Goal: Information Seeking & Learning: Learn about a topic

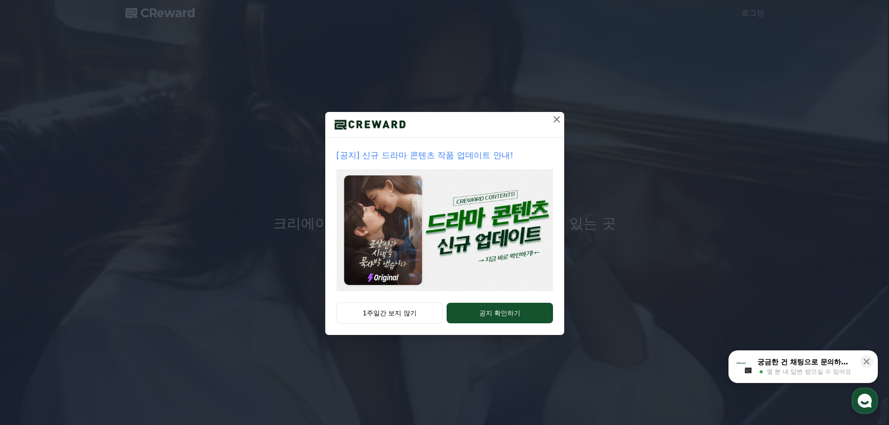
click at [556, 118] on icon at bounding box center [556, 119] width 11 height 11
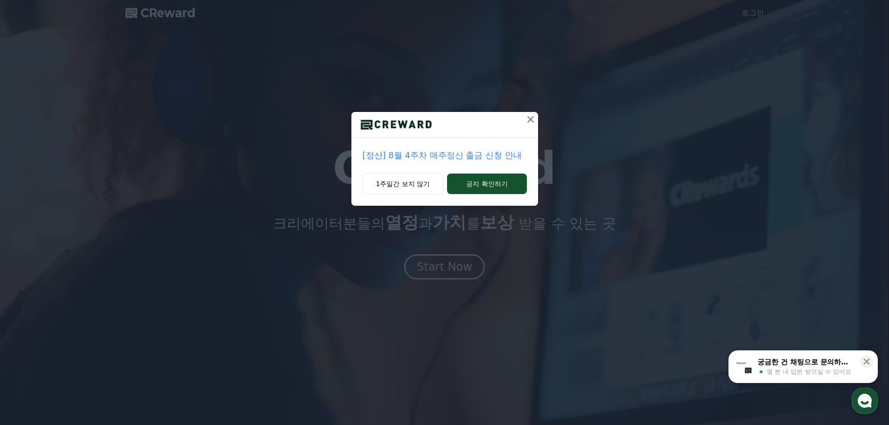
click at [529, 120] on icon at bounding box center [530, 119] width 11 height 11
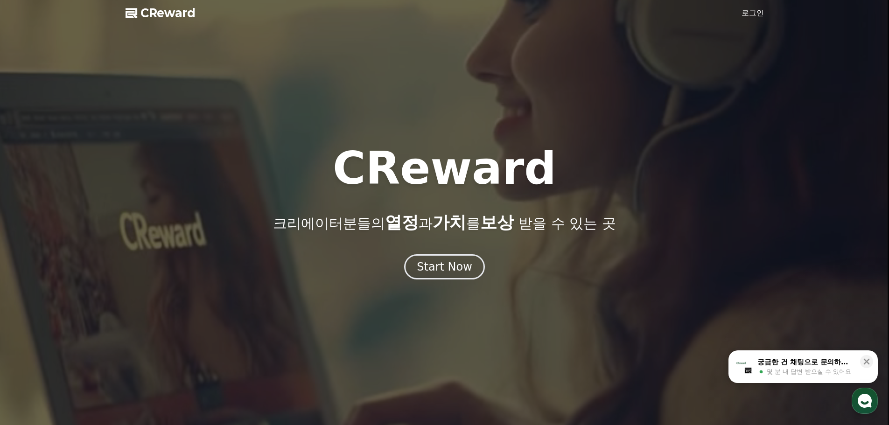
click at [750, 16] on link "로그인" at bounding box center [752, 12] width 22 height 11
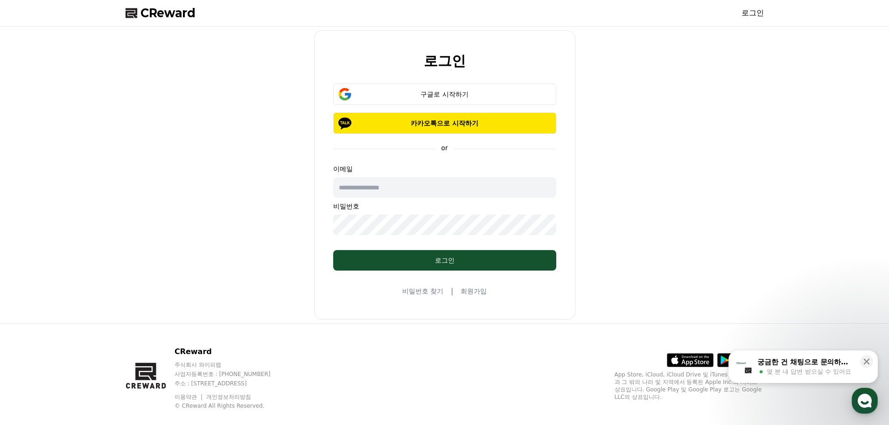
click at [402, 187] on input "text" at bounding box center [444, 187] width 223 height 21
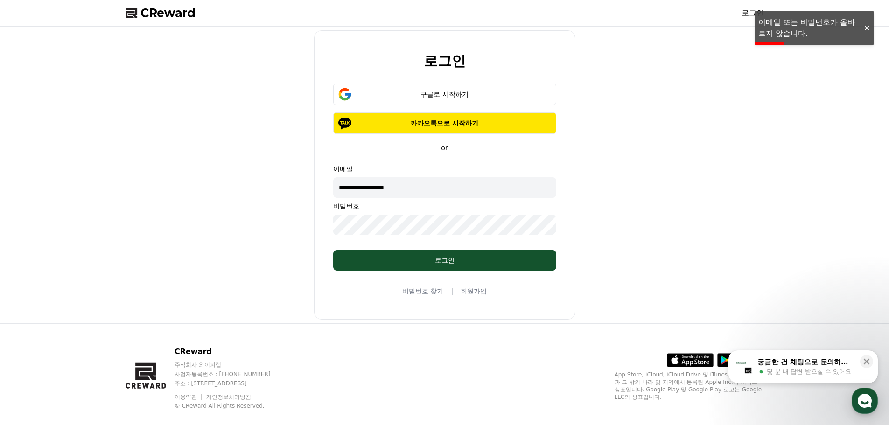
drag, startPoint x: 415, startPoint y: 189, endPoint x: 382, endPoint y: 190, distance: 33.1
click at [382, 190] on input "**********" at bounding box center [444, 187] width 223 height 21
type input "**********"
click at [424, 96] on div "구글로 시작하기" at bounding box center [445, 94] width 196 height 9
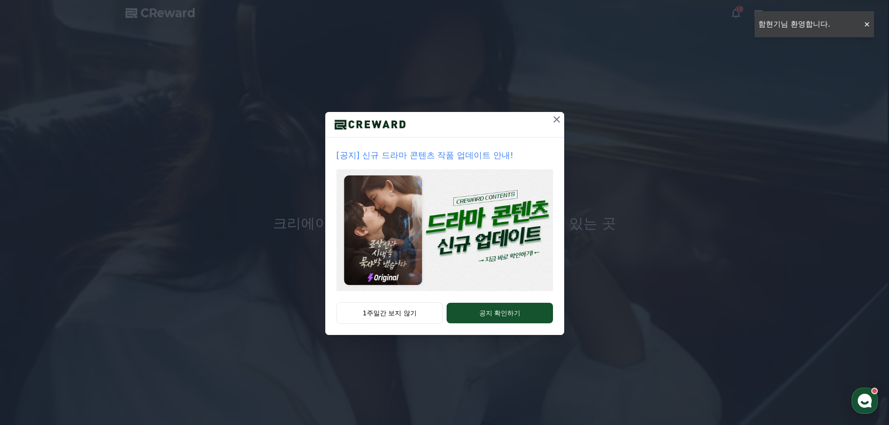
click at [552, 118] on icon at bounding box center [556, 119] width 11 height 11
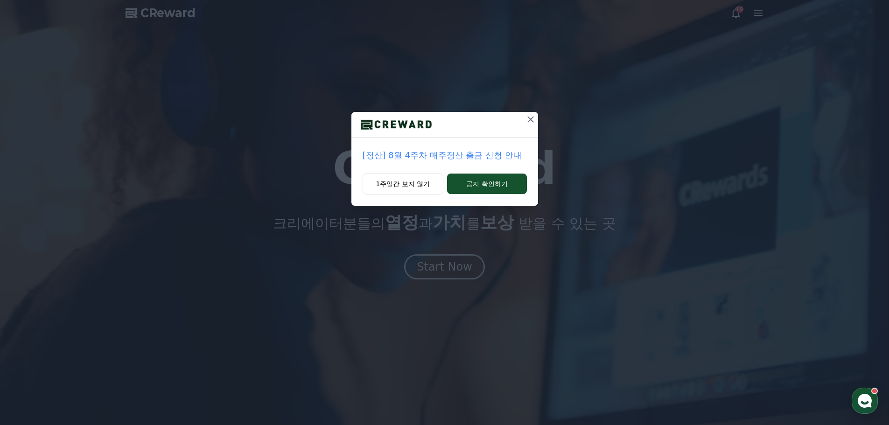
click at [528, 119] on icon at bounding box center [530, 119] width 11 height 11
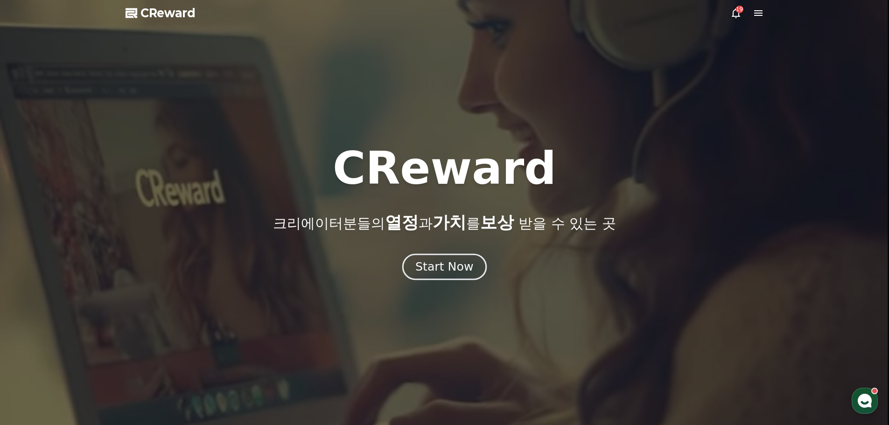
click at [453, 272] on div "Start Now" at bounding box center [444, 267] width 58 height 16
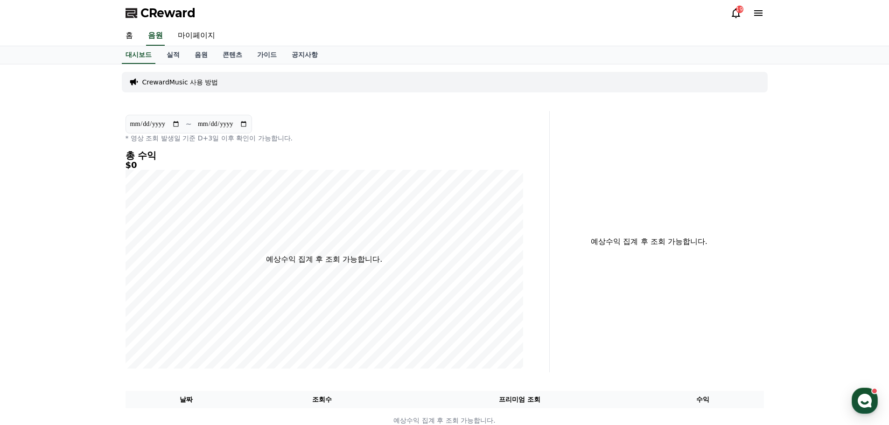
click at [736, 12] on div "19" at bounding box center [739, 9] width 7 height 7
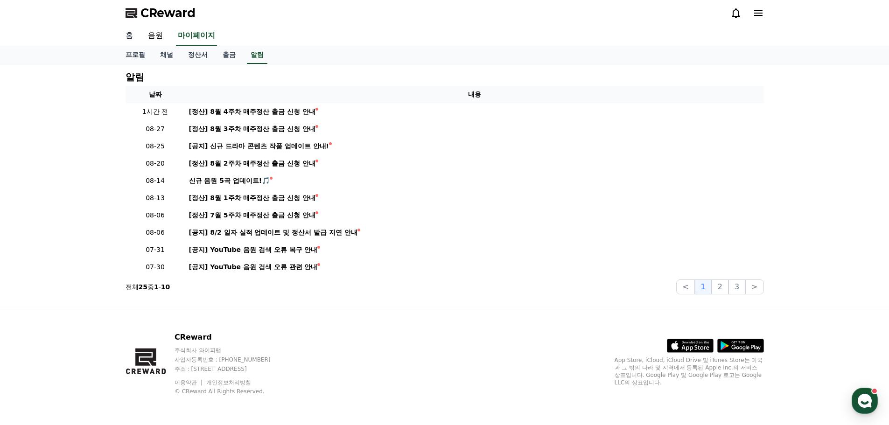
click at [131, 37] on link "홈" at bounding box center [129, 36] width 22 height 20
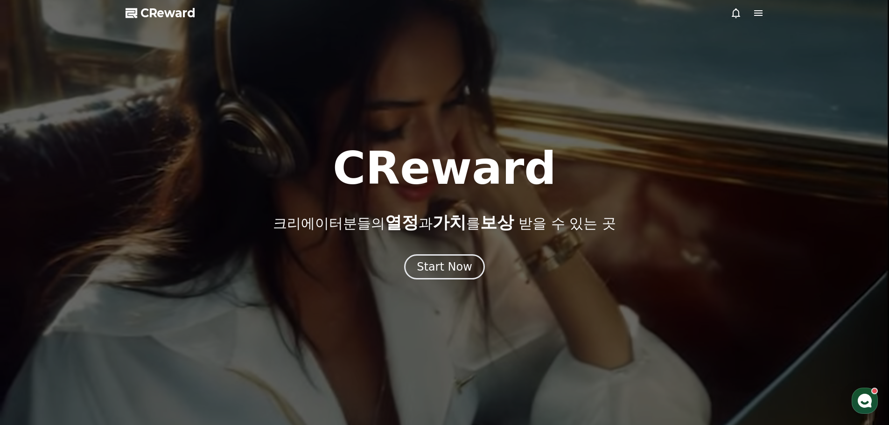
click at [160, 7] on span "CReward" at bounding box center [167, 13] width 55 height 15
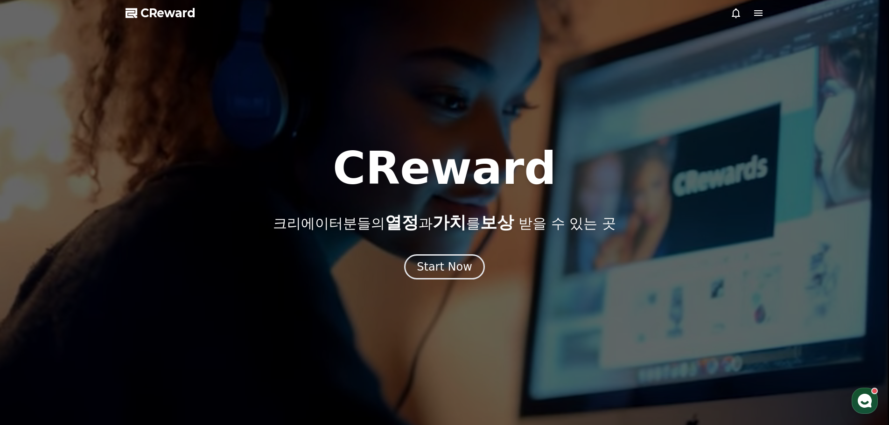
click at [163, 16] on span "CReward" at bounding box center [167, 13] width 55 height 15
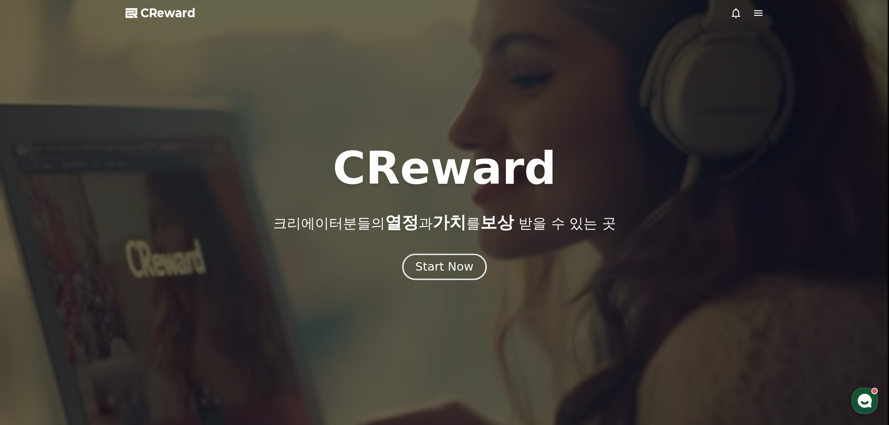
click at [447, 271] on div "Start Now" at bounding box center [444, 267] width 58 height 16
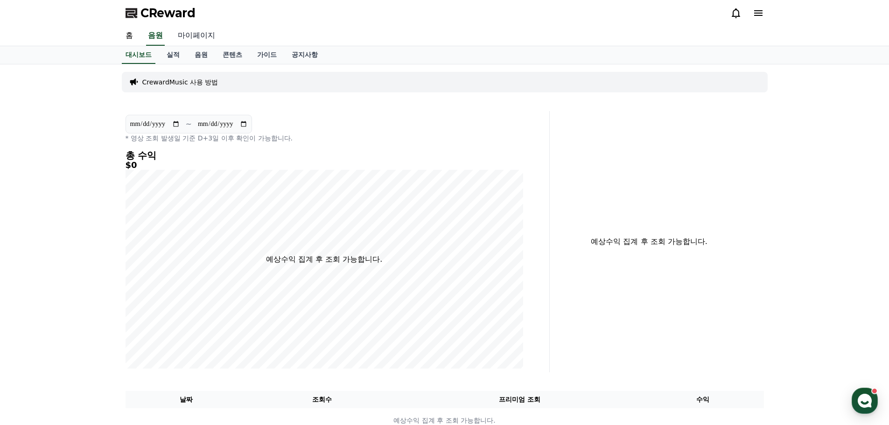
click at [192, 33] on link "마이페이지" at bounding box center [196, 36] width 52 height 20
select select "**********"
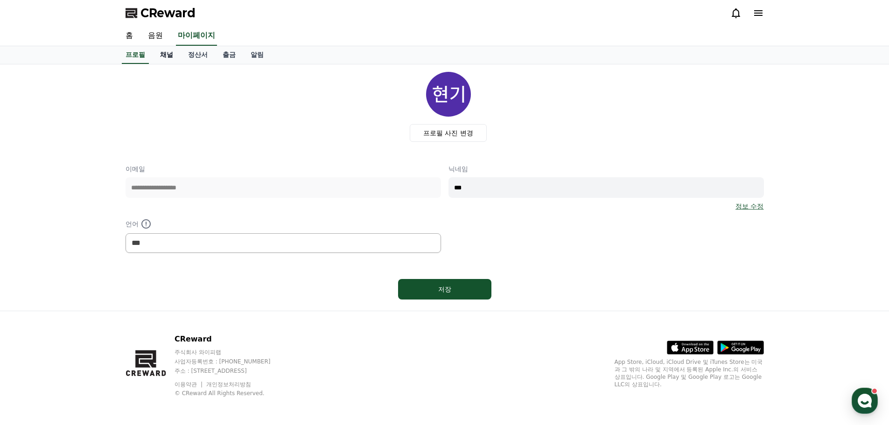
click at [170, 53] on link "채널" at bounding box center [167, 55] width 28 height 18
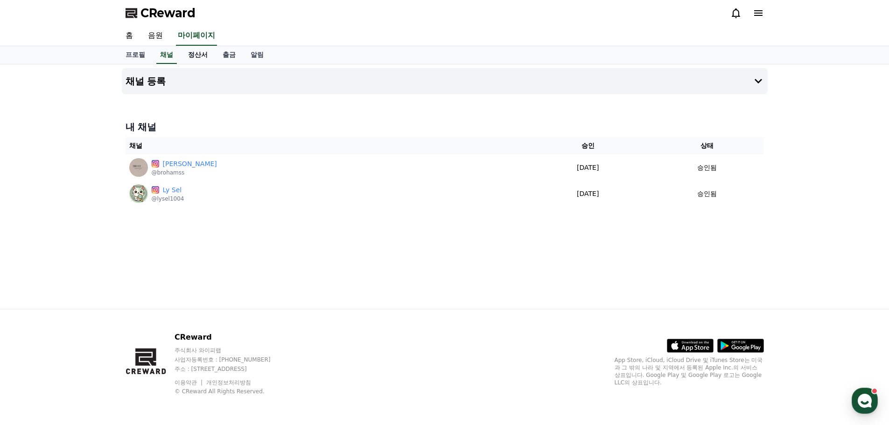
click at [205, 57] on link "정산서" at bounding box center [198, 55] width 35 height 18
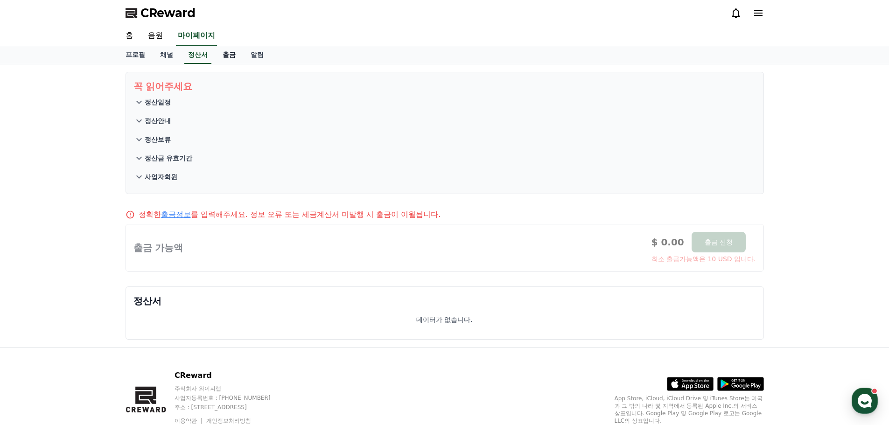
click at [228, 58] on link "출금" at bounding box center [229, 55] width 28 height 18
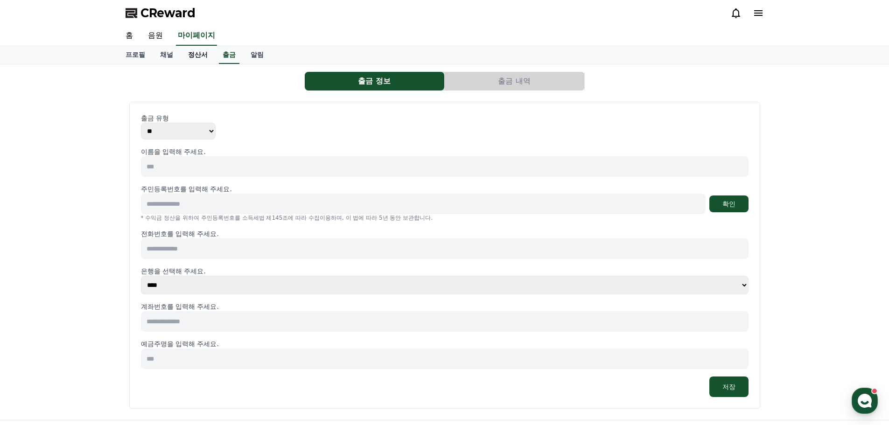
click at [185, 56] on link "정산서" at bounding box center [198, 55] width 35 height 18
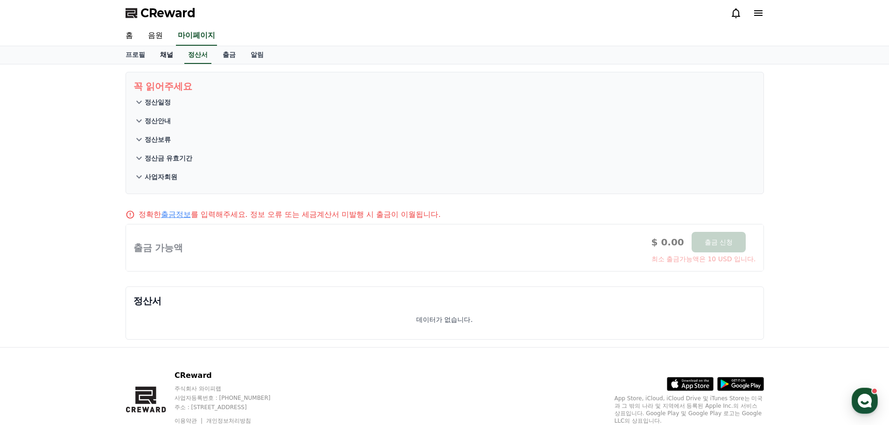
click at [170, 56] on link "채널" at bounding box center [167, 55] width 28 height 18
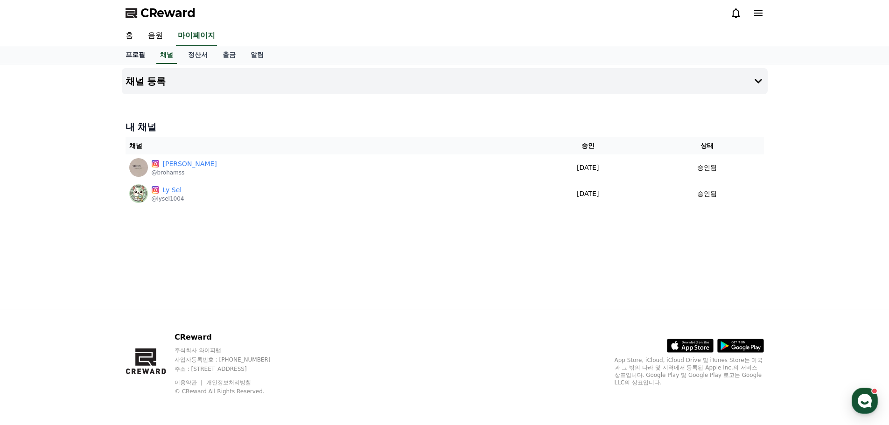
click at [136, 59] on link "프로필" at bounding box center [135, 55] width 35 height 18
select select "**********"
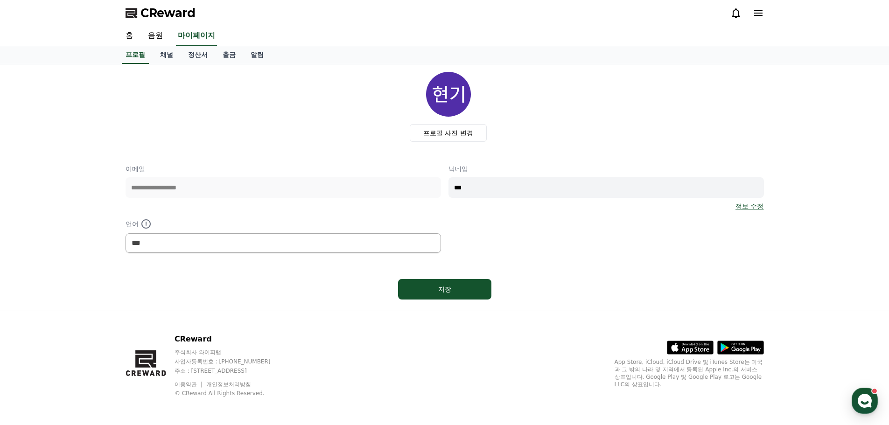
click at [758, 16] on icon at bounding box center [758, 13] width 8 height 6
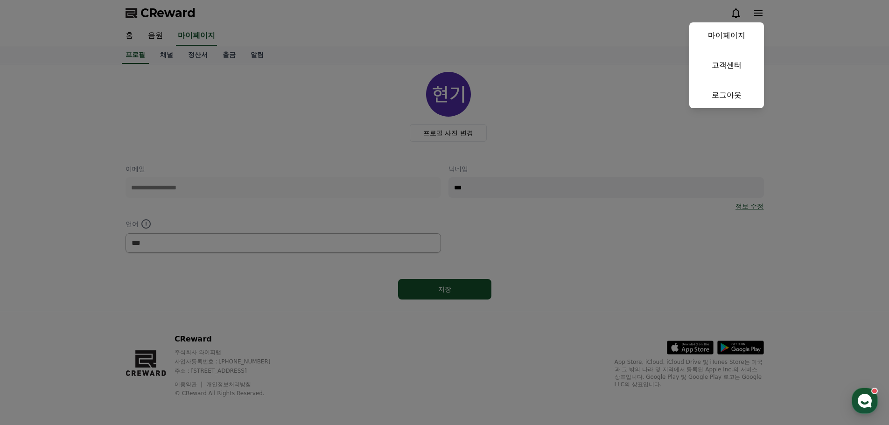
click at [730, 15] on button "close" at bounding box center [444, 212] width 889 height 425
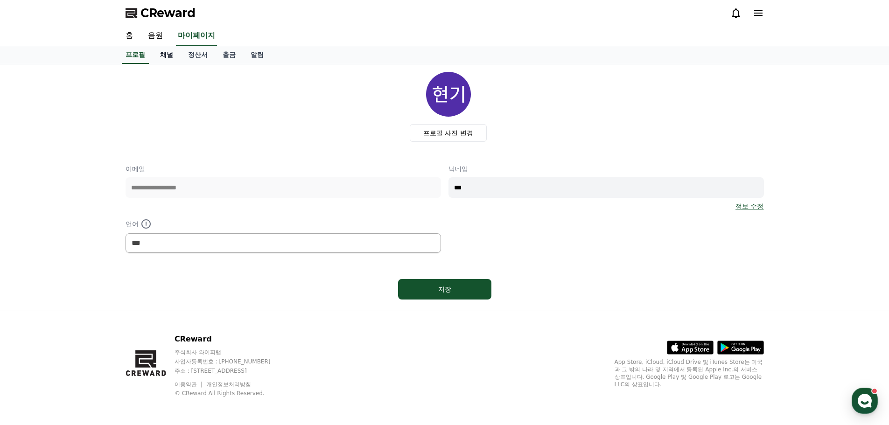
click at [168, 53] on link "채널" at bounding box center [167, 55] width 28 height 18
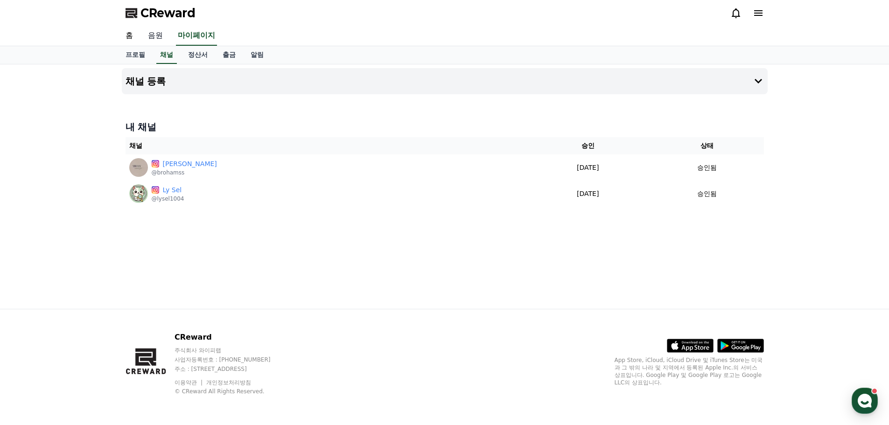
click at [152, 30] on link "음원" at bounding box center [155, 36] width 30 height 20
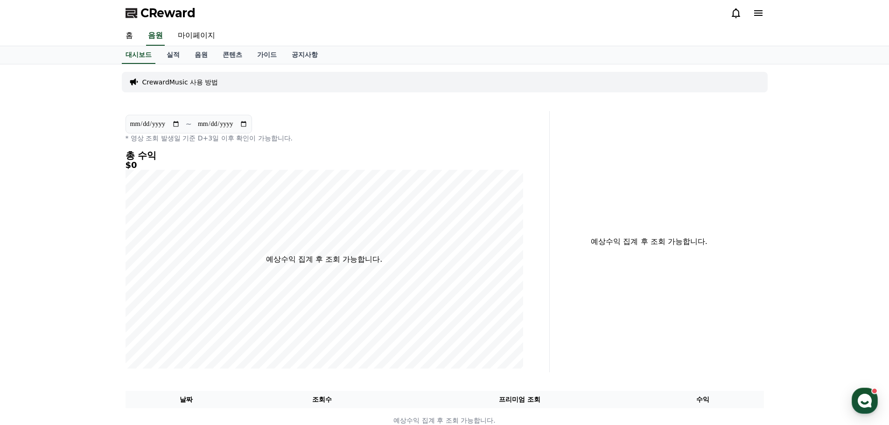
click at [147, 14] on span "CReward" at bounding box center [167, 13] width 55 height 15
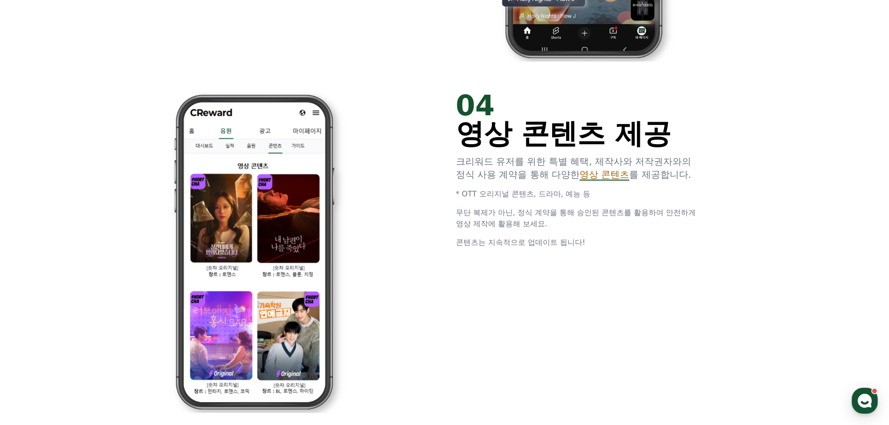
scroll to position [1726, 0]
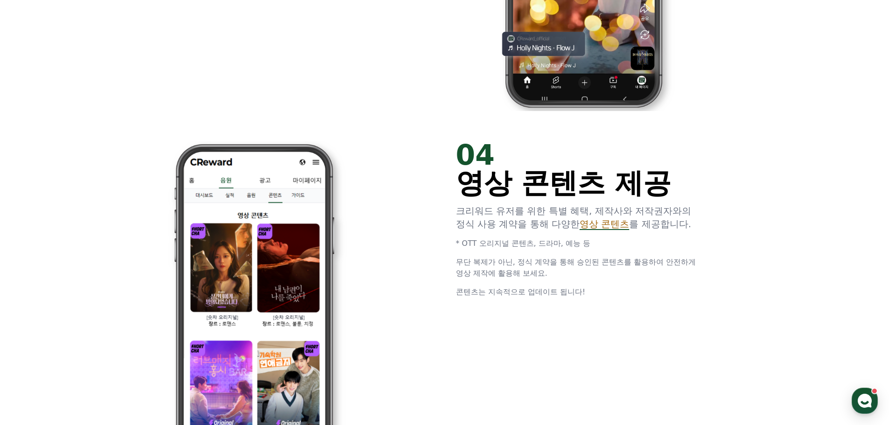
drag, startPoint x: 482, startPoint y: 214, endPoint x: 668, endPoint y: 225, distance: 186.0
click at [669, 225] on p "크리워드 유저를 위한 특별 혜택, 제작사와 저작권자와의 정식 사용 계약을 통해 다양한 영상 콘텐츠 를 제공합니다." at bounding box center [583, 217] width 254 height 26
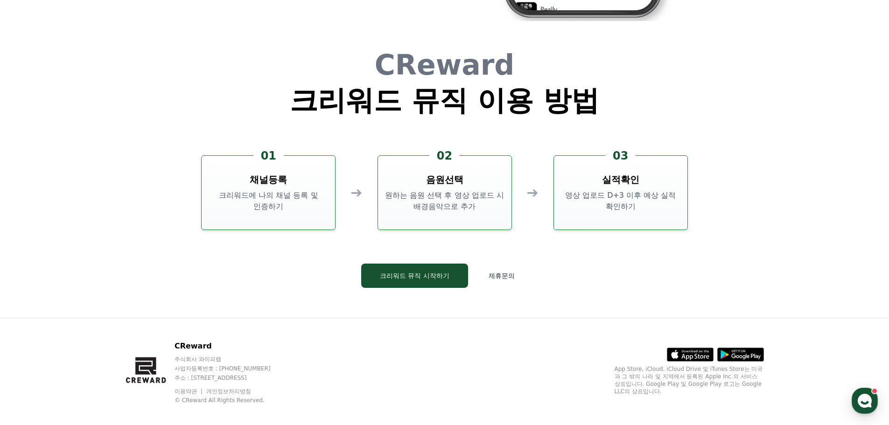
scroll to position [2519, 0]
click at [437, 282] on button "크리워드 뮤직 시작하기" at bounding box center [414, 275] width 107 height 24
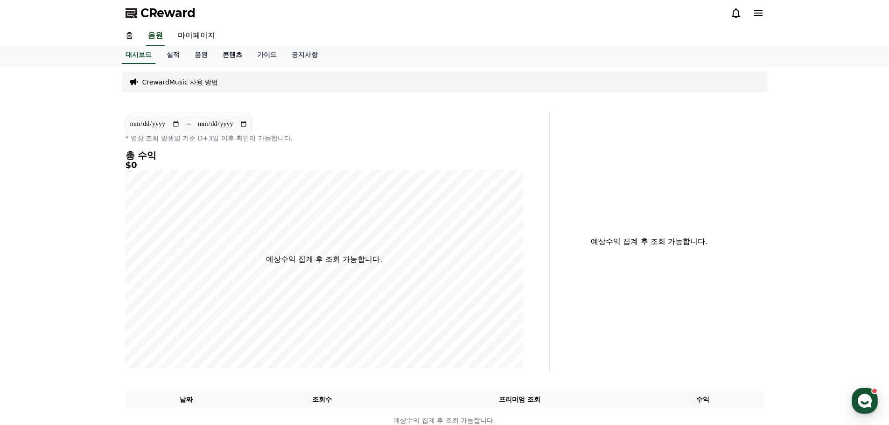
click at [231, 59] on link "콘텐츠" at bounding box center [232, 55] width 35 height 18
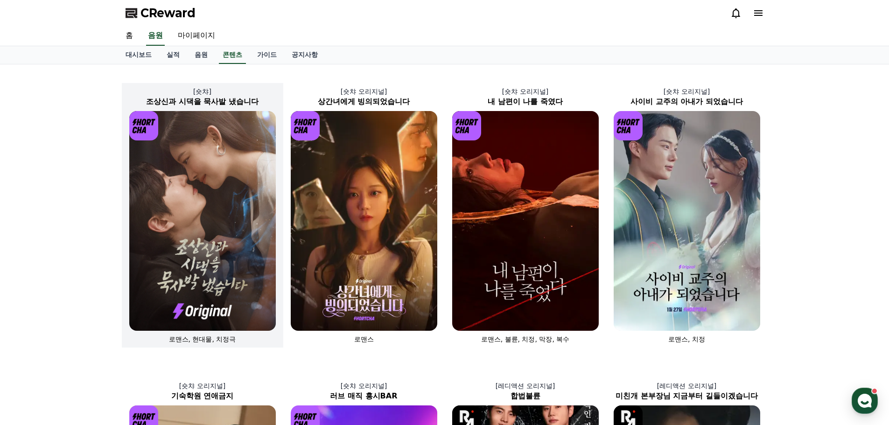
click at [251, 210] on img at bounding box center [202, 221] width 146 height 220
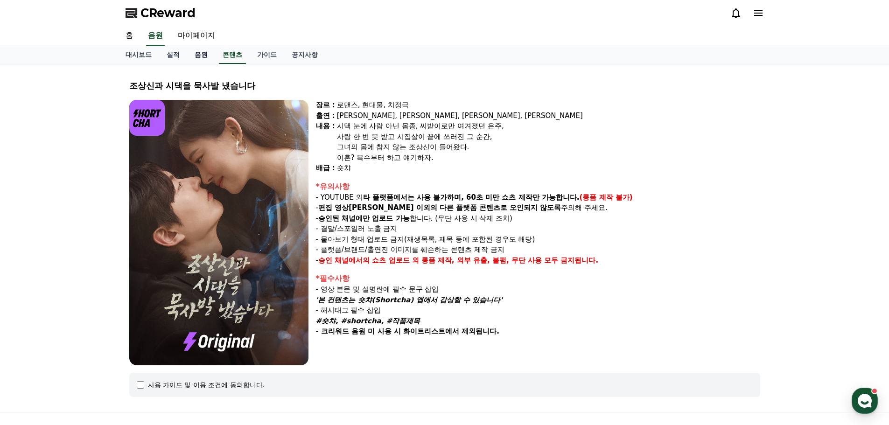
click at [204, 56] on link "음원" at bounding box center [201, 55] width 28 height 18
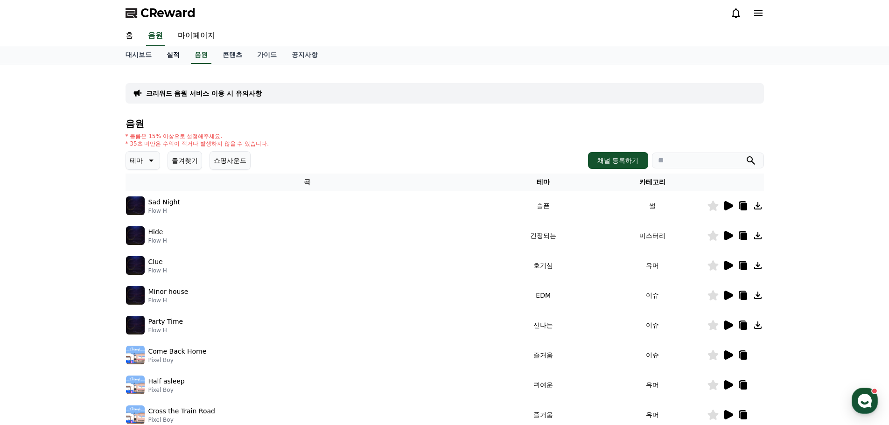
click at [169, 53] on link "실적" at bounding box center [173, 55] width 28 height 18
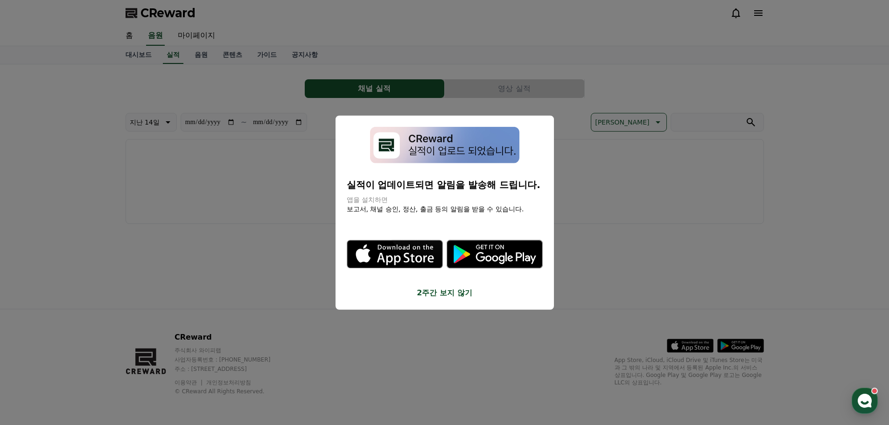
click at [138, 53] on button "close modal" at bounding box center [444, 212] width 889 height 425
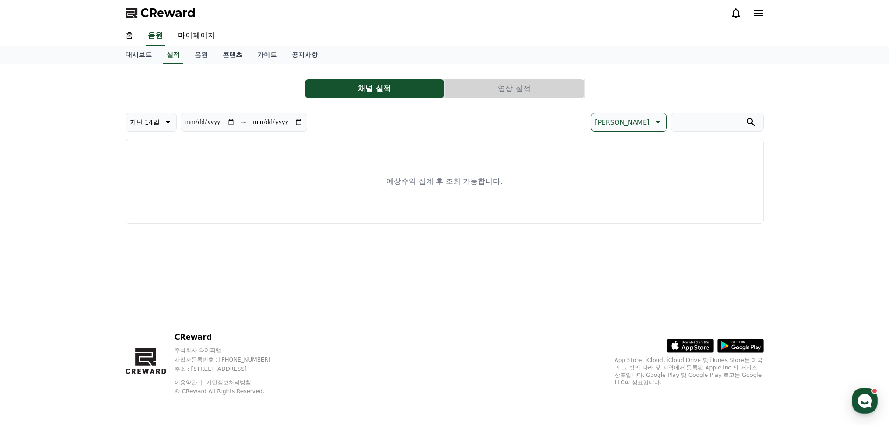
click at [138, 53] on link "대시보드" at bounding box center [138, 55] width 41 height 18
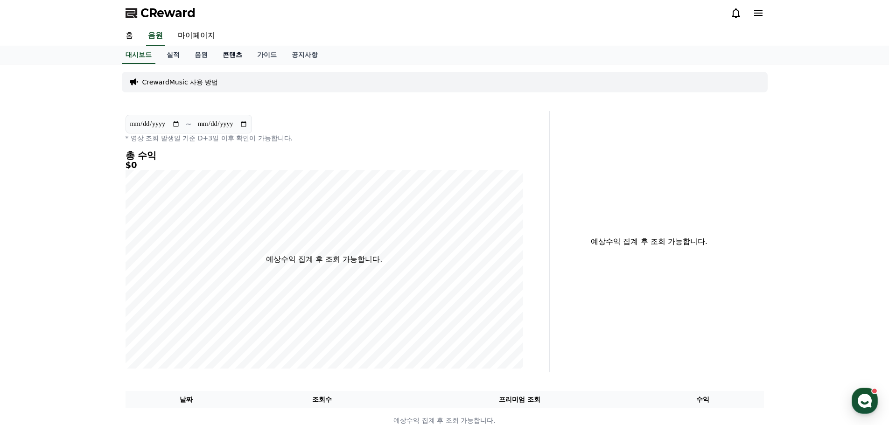
click at [240, 55] on link "콘텐츠" at bounding box center [232, 55] width 35 height 18
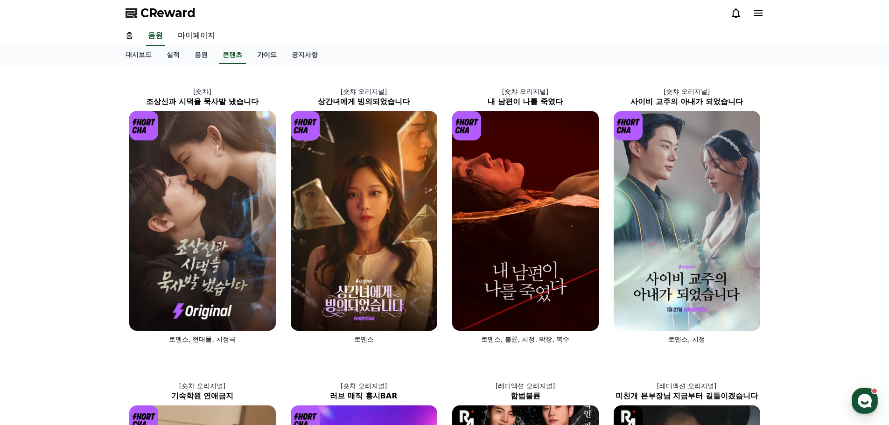
click at [263, 55] on link "가이드" at bounding box center [267, 55] width 35 height 18
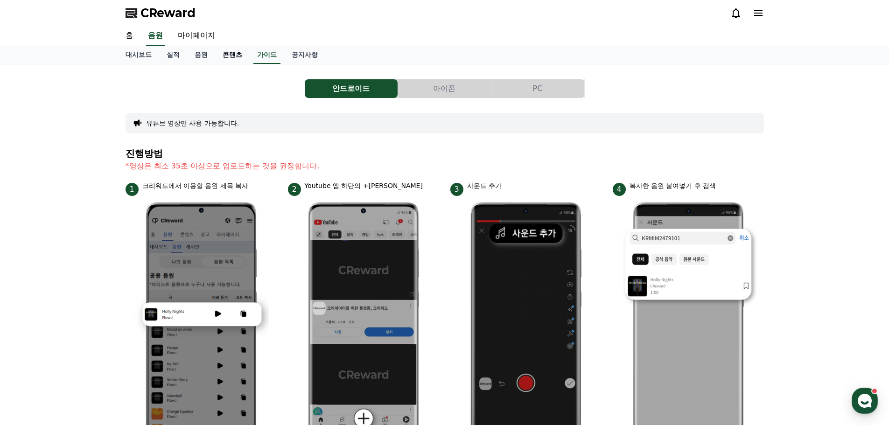
click at [230, 56] on link "콘텐츠" at bounding box center [232, 55] width 35 height 18
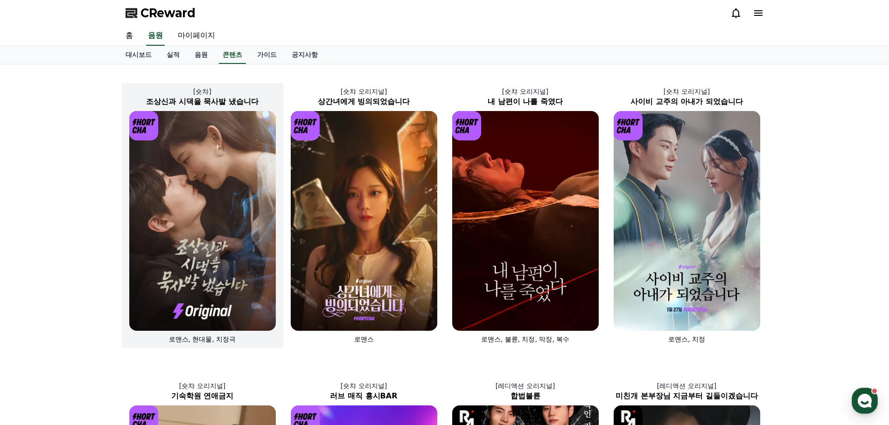
click at [246, 194] on img at bounding box center [202, 221] width 146 height 220
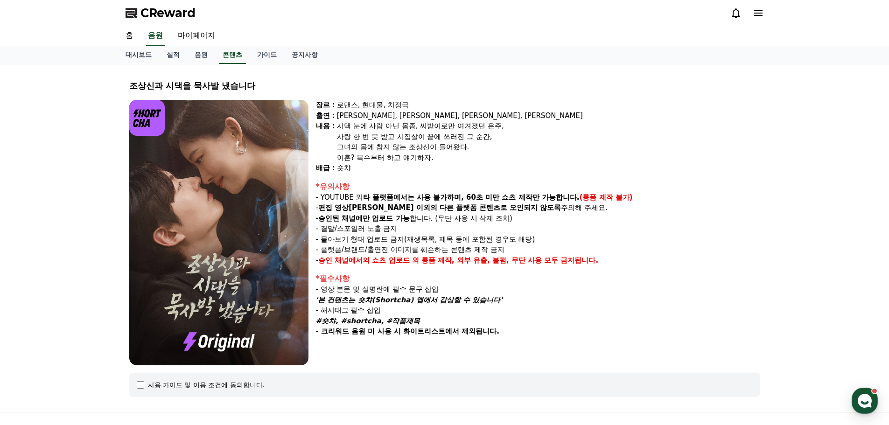
click at [571, 162] on div "이혼? 복수부터 하고 얘기하자." at bounding box center [548, 158] width 423 height 11
